Goal: Information Seeking & Learning: Find specific fact

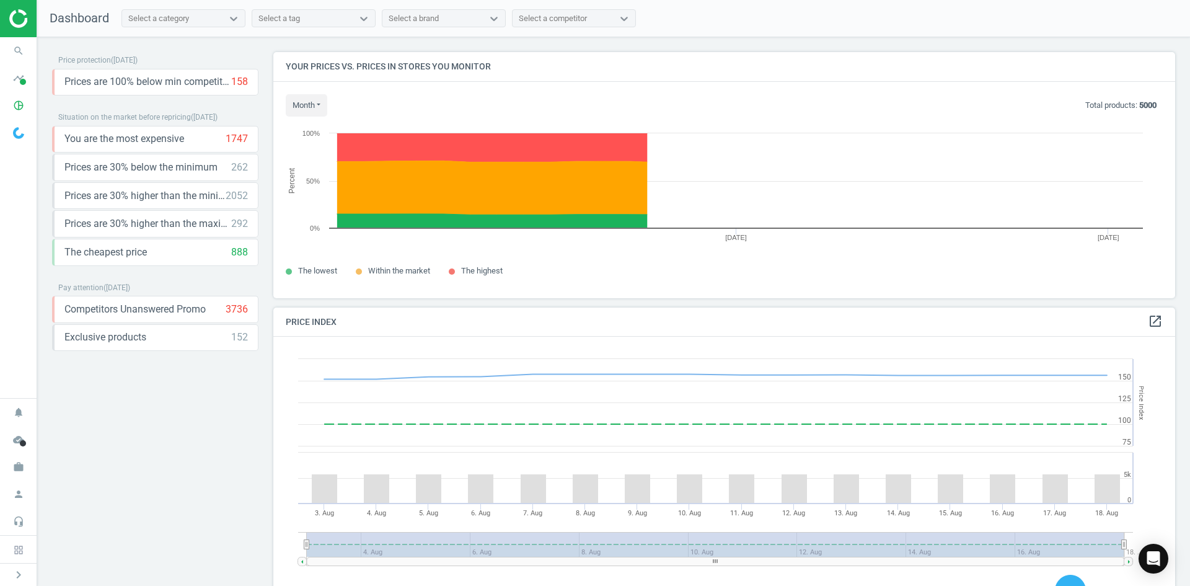
scroll to position [304, 912]
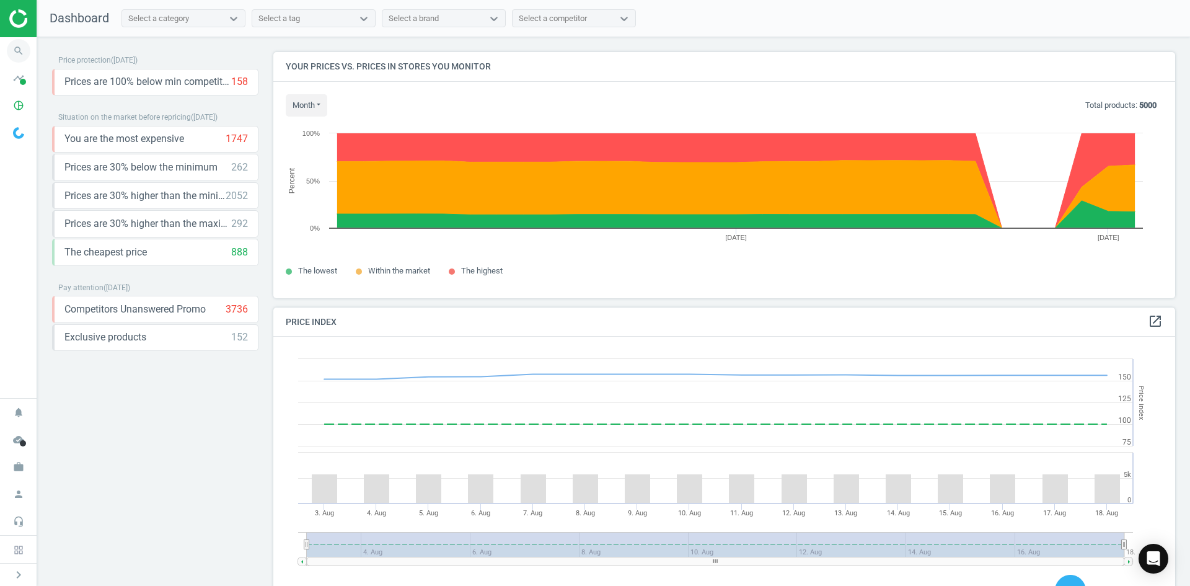
click at [20, 56] on icon "search" at bounding box center [19, 51] width 24 height 24
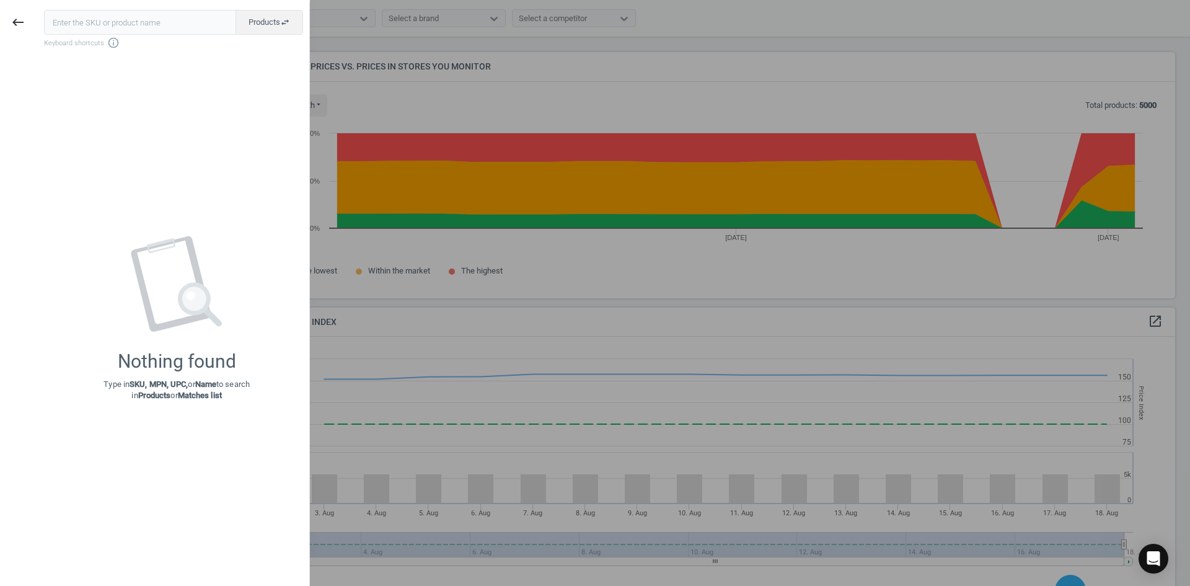
click at [108, 20] on input "text" at bounding box center [140, 22] width 192 height 25
type input "11903766"
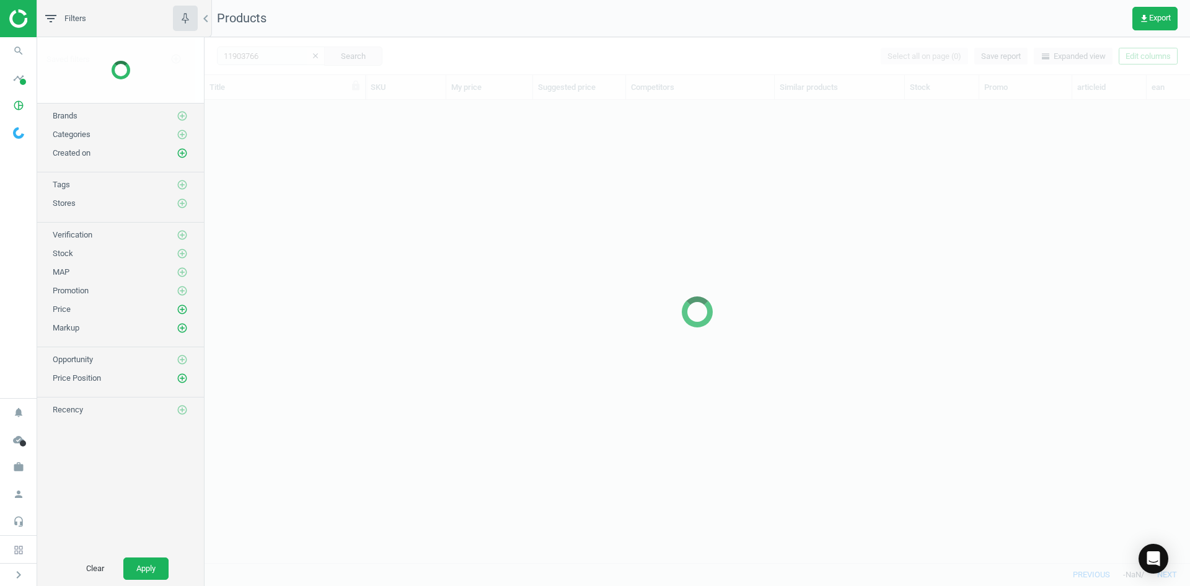
scroll to position [444, 977]
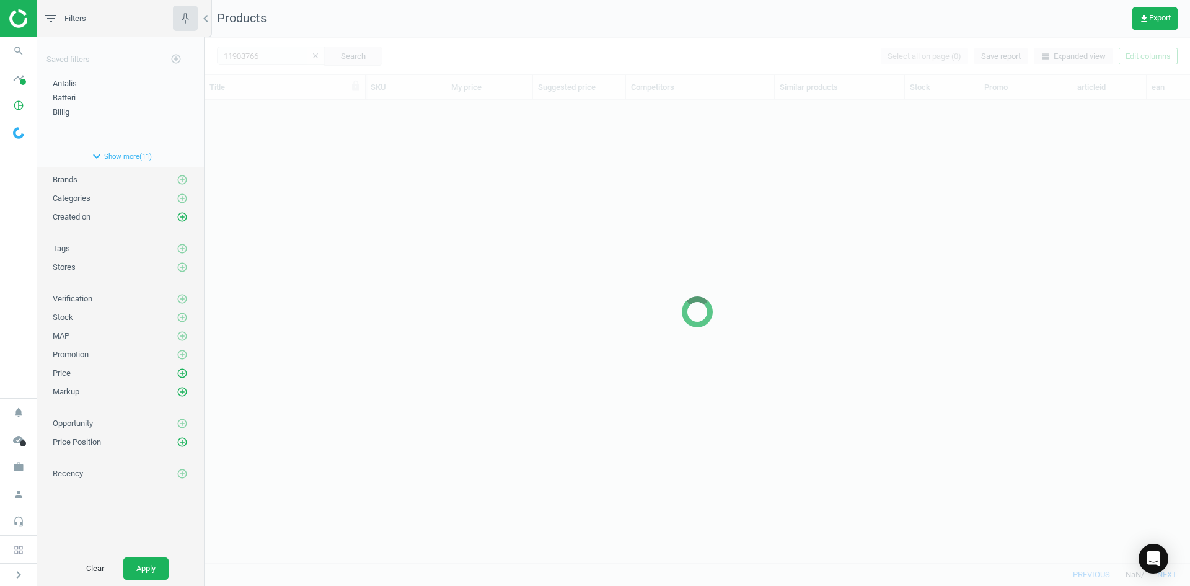
click at [233, 144] on div at bounding box center [698, 311] width 986 height 549
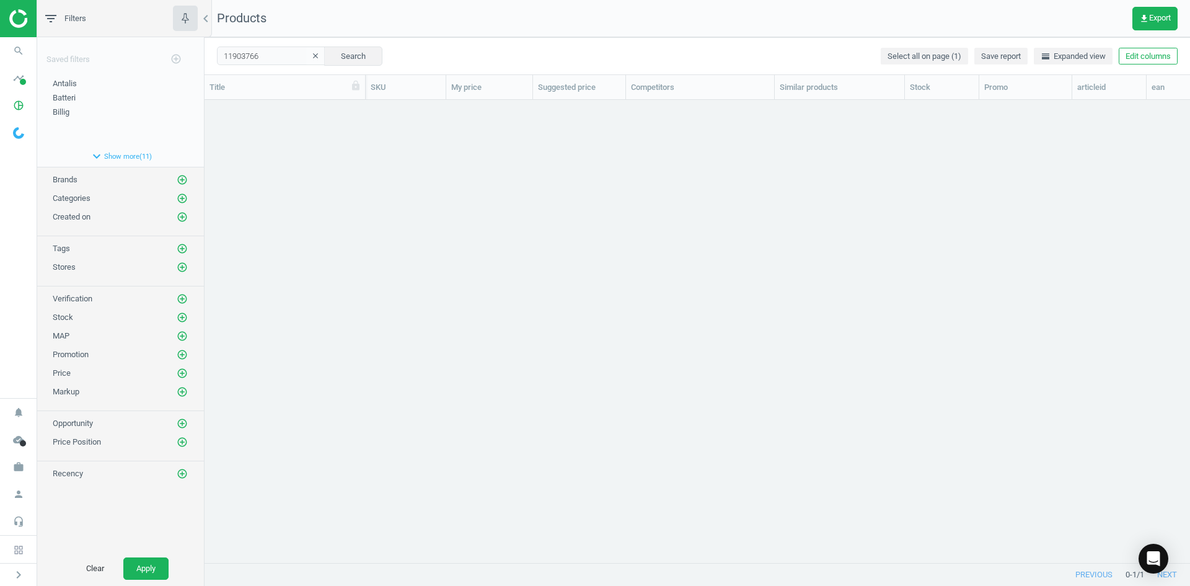
click at [233, 145] on div "grid" at bounding box center [698, 326] width 986 height 453
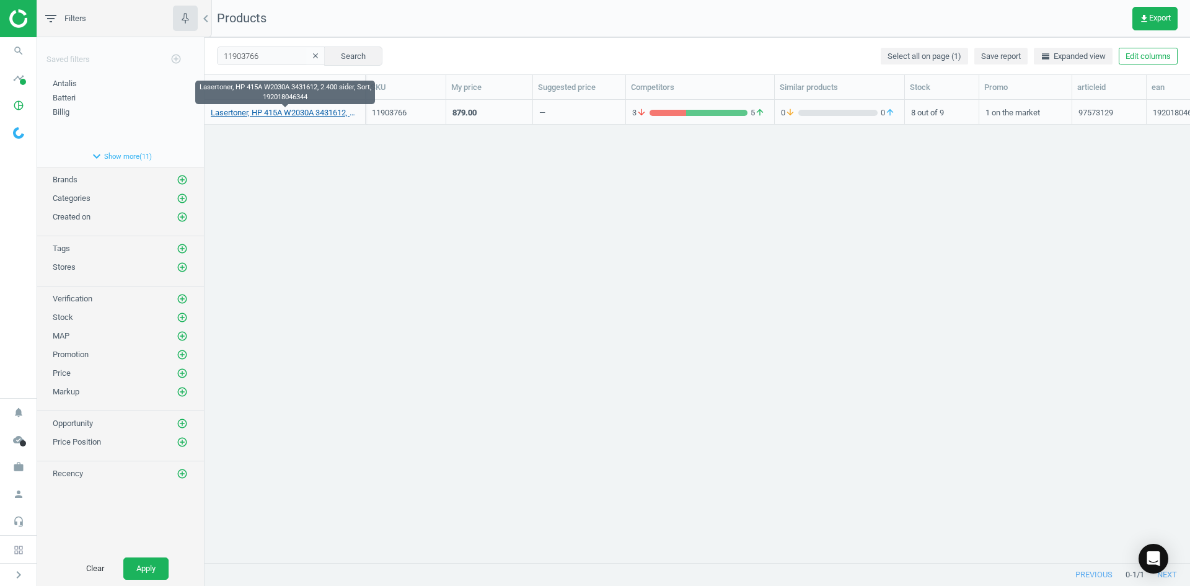
click at [249, 113] on link "Lasertoner, HP 415A W2030A 3431612, 2.400 sider, Sort, 192018046344" at bounding box center [285, 112] width 148 height 11
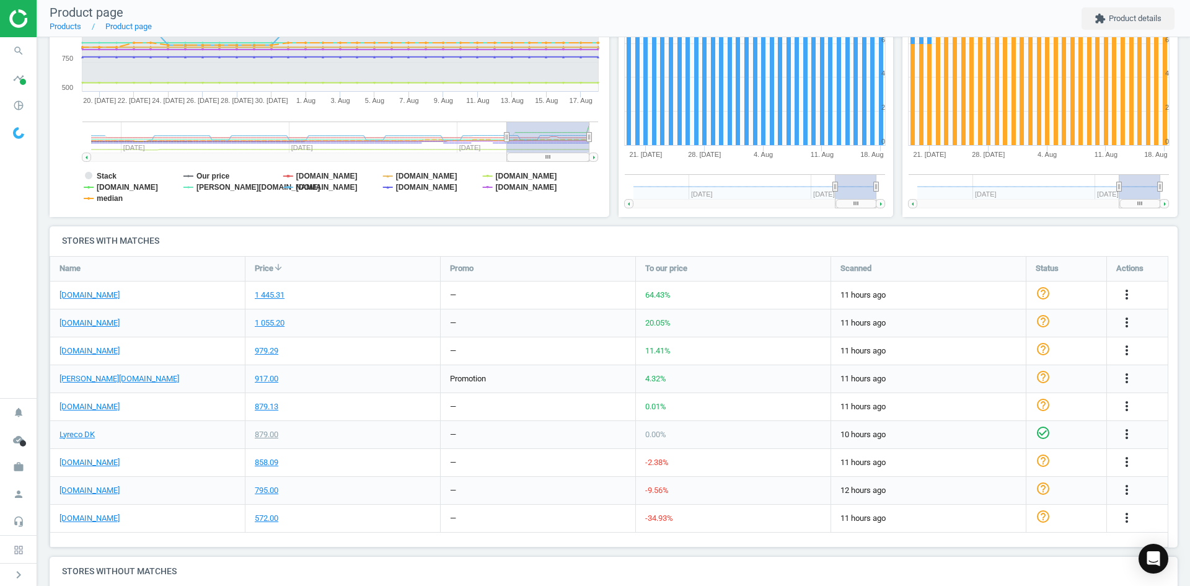
scroll to position [248, 0]
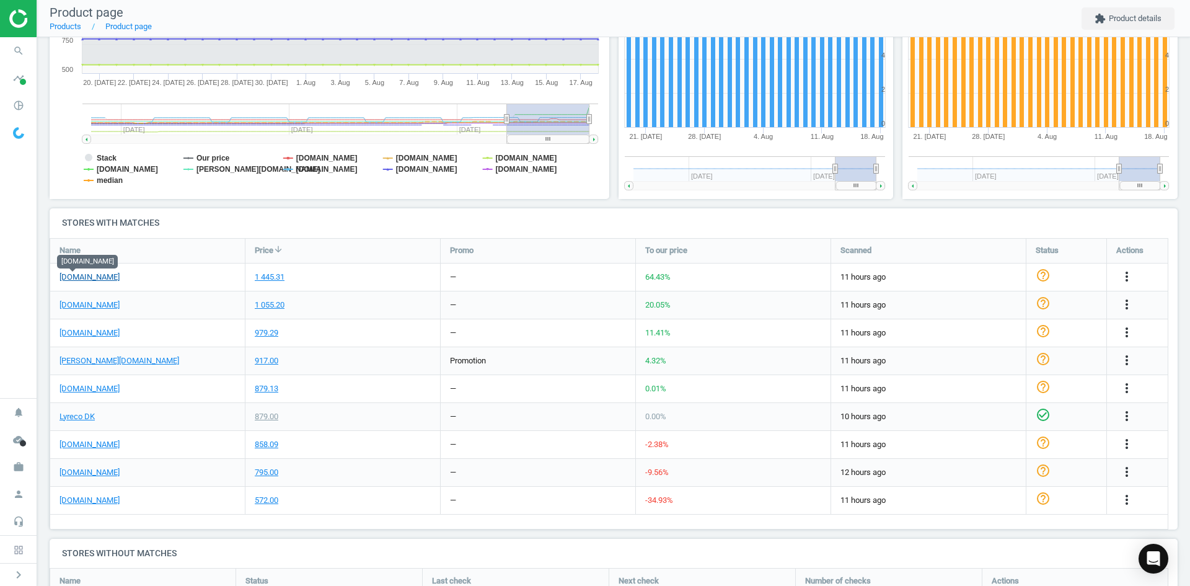
click at [68, 279] on link "[DOMAIN_NAME]" at bounding box center [90, 277] width 60 height 11
click at [69, 277] on link "[DOMAIN_NAME]" at bounding box center [90, 277] width 60 height 11
click at [1125, 278] on icon "more_vert" at bounding box center [1127, 276] width 15 height 15
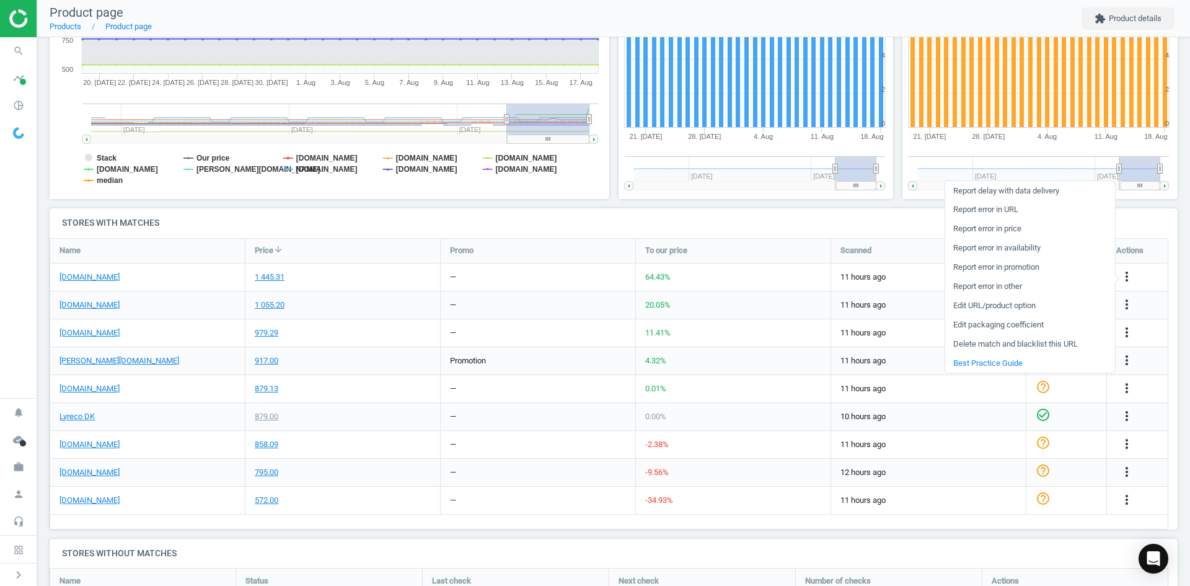
click at [1005, 228] on link "Report error in price" at bounding box center [1031, 228] width 170 height 19
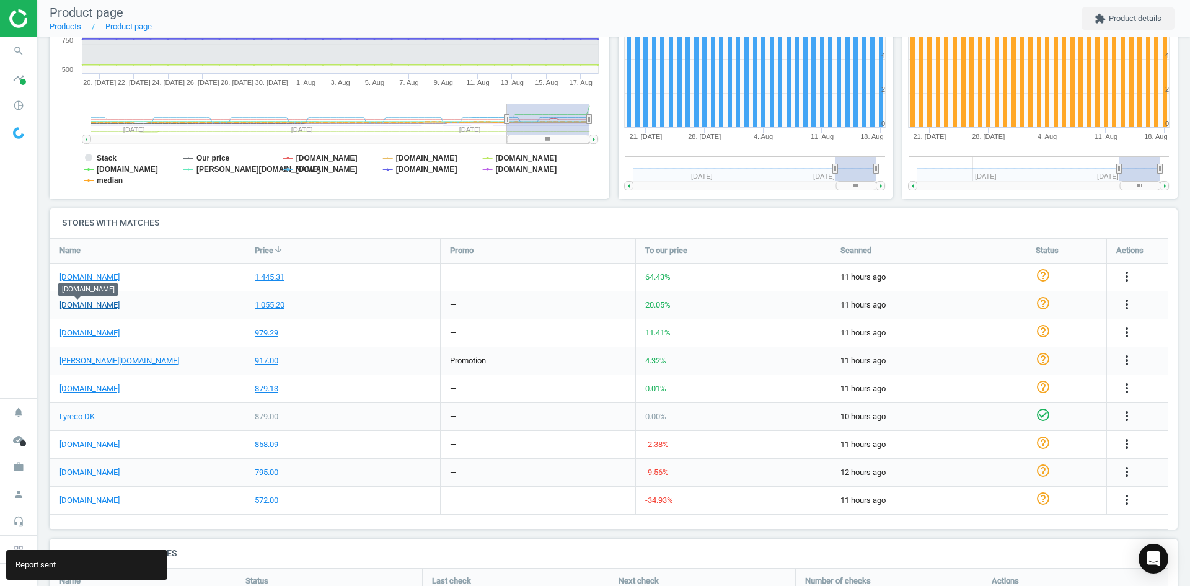
click at [86, 308] on link "[DOMAIN_NAME]" at bounding box center [90, 304] width 60 height 11
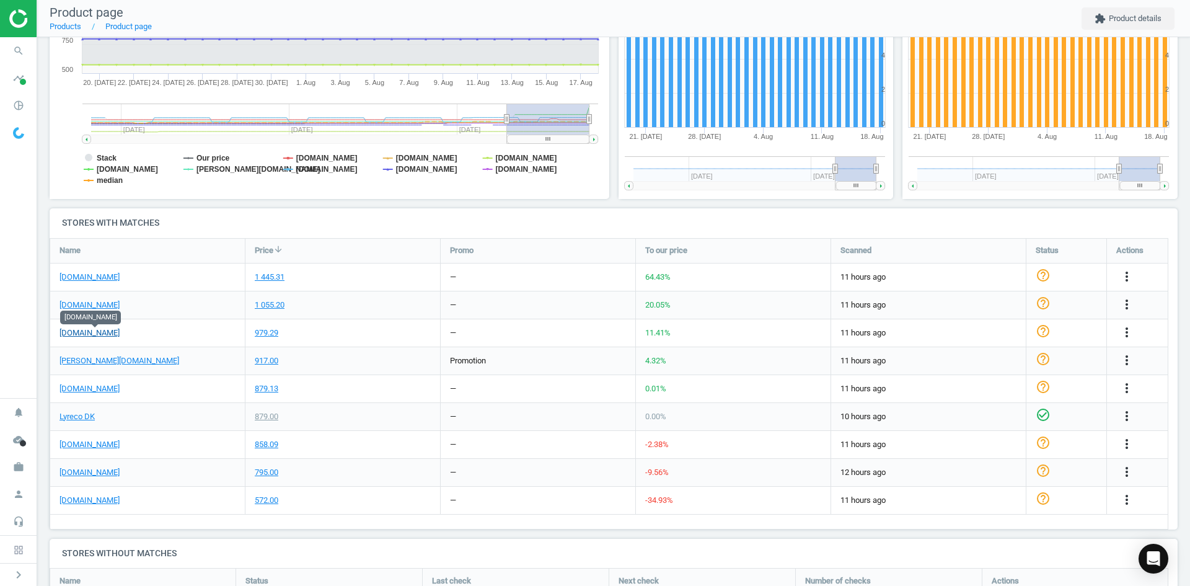
click at [109, 336] on link "[DOMAIN_NAME]" at bounding box center [90, 332] width 60 height 11
click at [71, 361] on link "[PERSON_NAME][DOMAIN_NAME]" at bounding box center [120, 360] width 120 height 11
click at [78, 417] on link "Lyreco DK" at bounding box center [77, 416] width 35 height 11
click at [30, 290] on nav "search Search timeline Data delivery Overview Matches dashboard Matches Rematch…" at bounding box center [18, 217] width 37 height 361
click at [79, 502] on link "[DOMAIN_NAME]" at bounding box center [90, 500] width 60 height 11
